Goal: Information Seeking & Learning: Learn about a topic

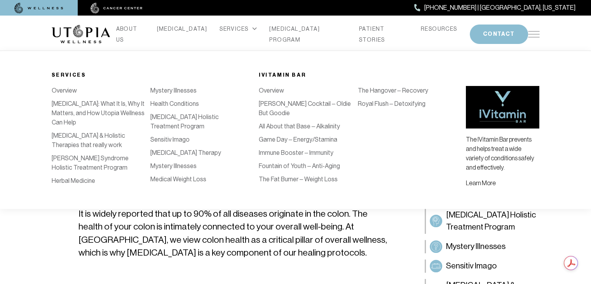
click at [370, 100] on link "Royal Flush – Detoxifying" at bounding box center [392, 103] width 68 height 7
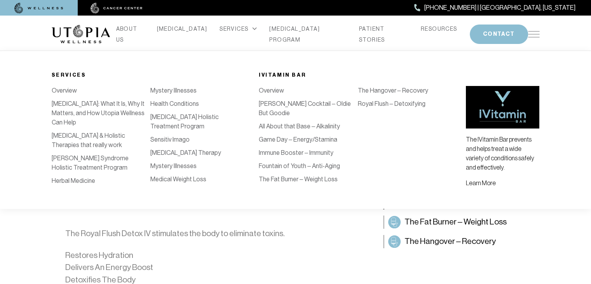
scroll to position [0, 99]
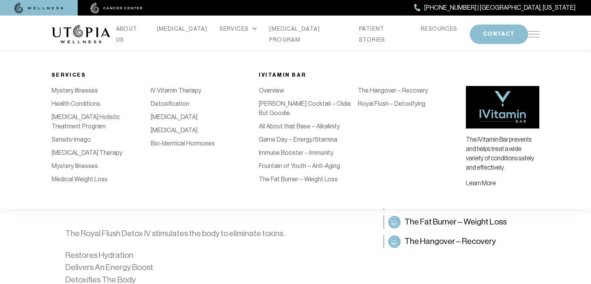
click at [180, 121] on link "[MEDICAL_DATA]" at bounding box center [174, 116] width 47 height 7
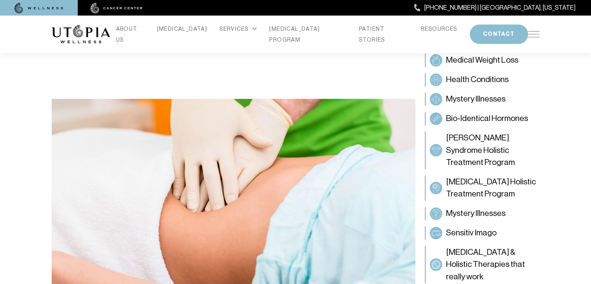
scroll to position [202, 0]
